Goal: Find specific page/section: Find specific page/section

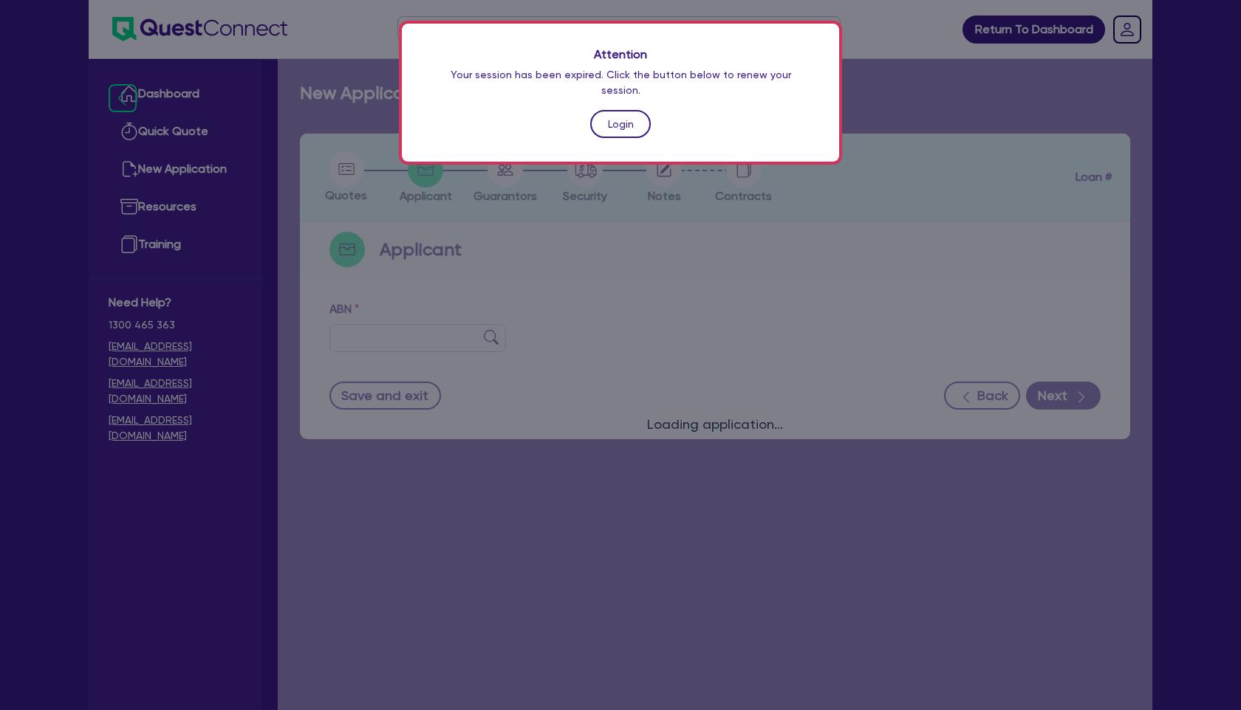
click at [620, 120] on link "Login" at bounding box center [620, 124] width 61 height 28
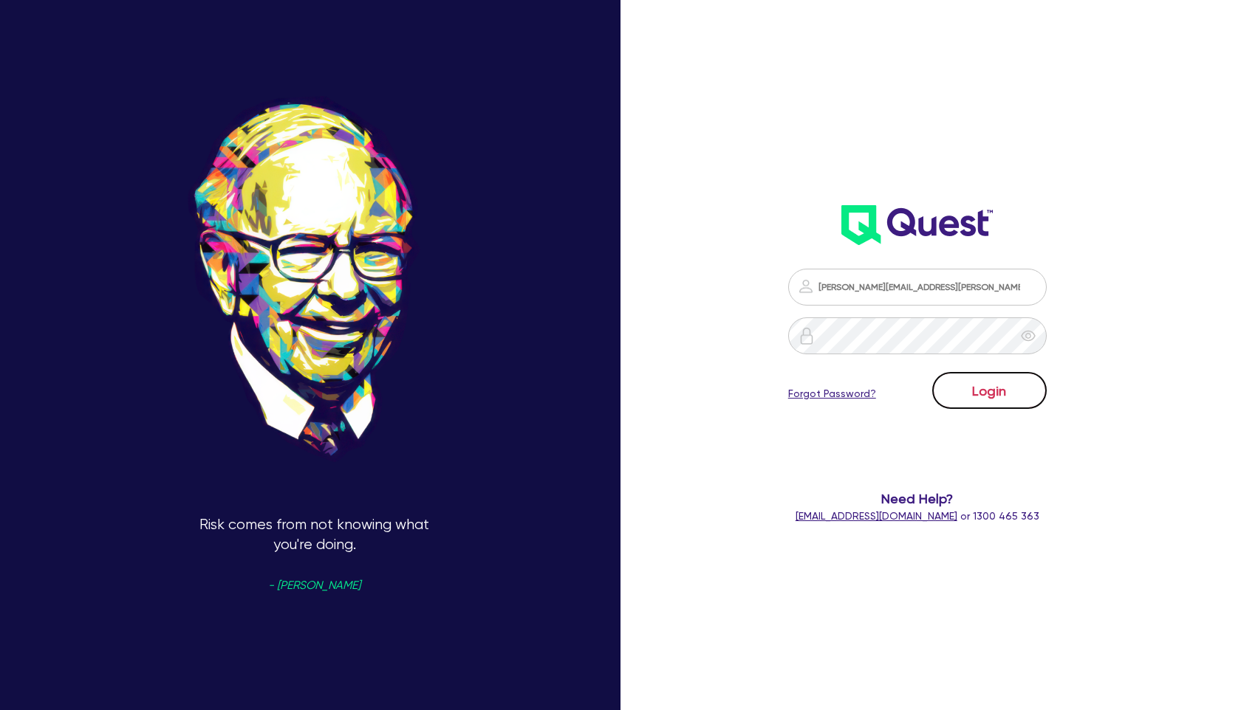
click at [1025, 391] on button "Login" at bounding box center [989, 390] width 114 height 37
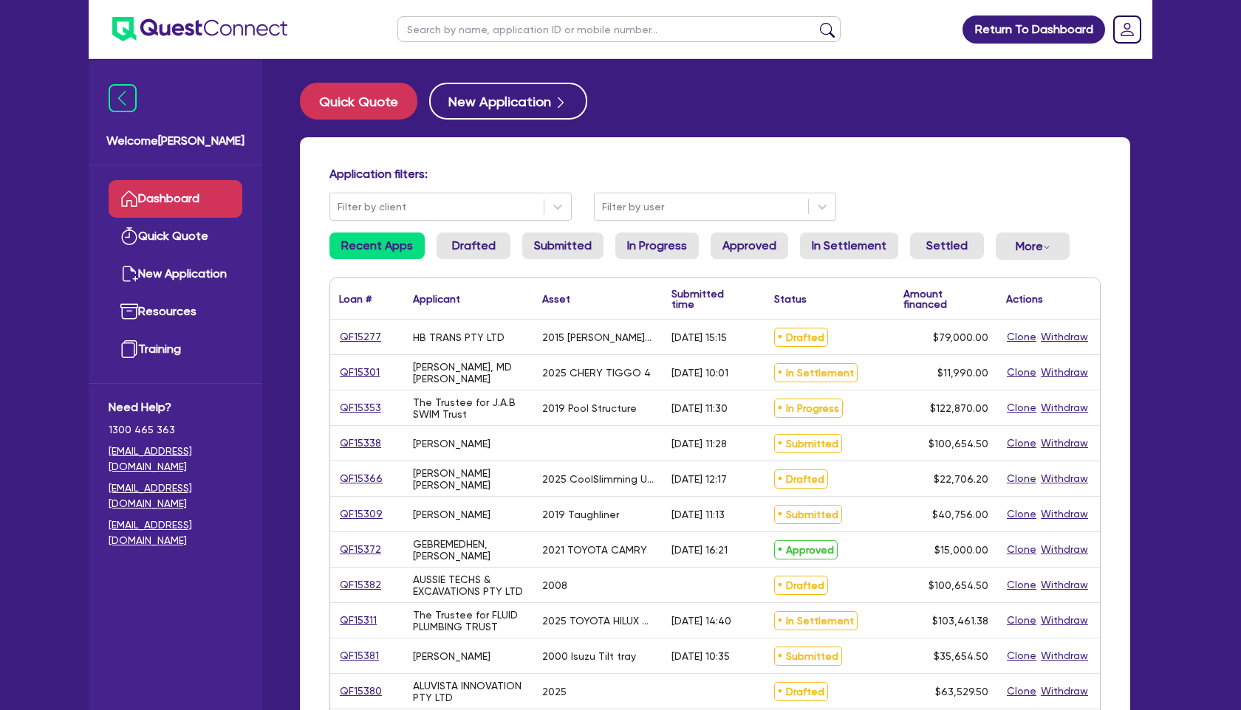
click at [507, 30] on input "text" at bounding box center [618, 29] width 443 height 26
type input "suta"
click at [815, 22] on button "submit" at bounding box center [827, 32] width 24 height 21
